Goal: Check status: Check status

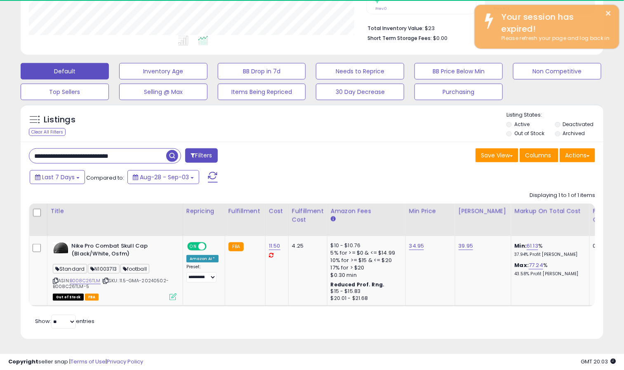
scroll to position [0, 141]
